Goal: Task Accomplishment & Management: Use online tool/utility

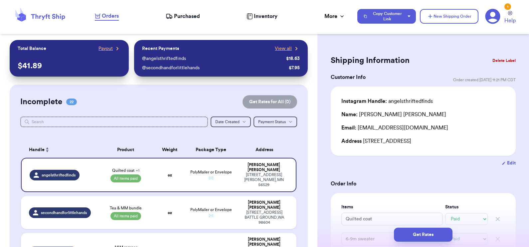
select select "paid"
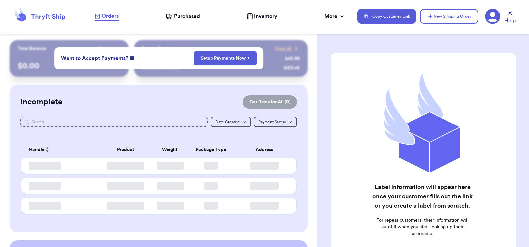
checkbox input "true"
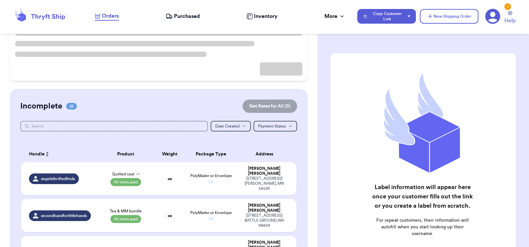
scroll to position [74, 0]
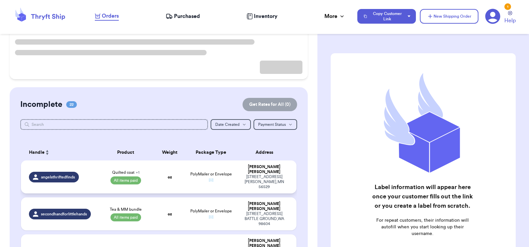
click at [227, 175] on td "PolyMailer or Envelope ✉️" at bounding box center [211, 176] width 50 height 33
select select "paid"
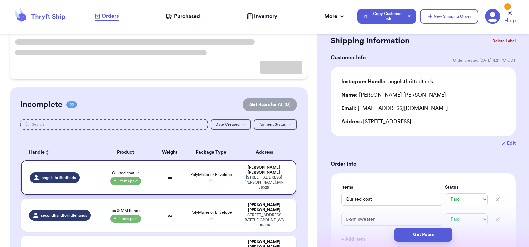
scroll to position [0, 0]
